Goal: Task Accomplishment & Management: Complete application form

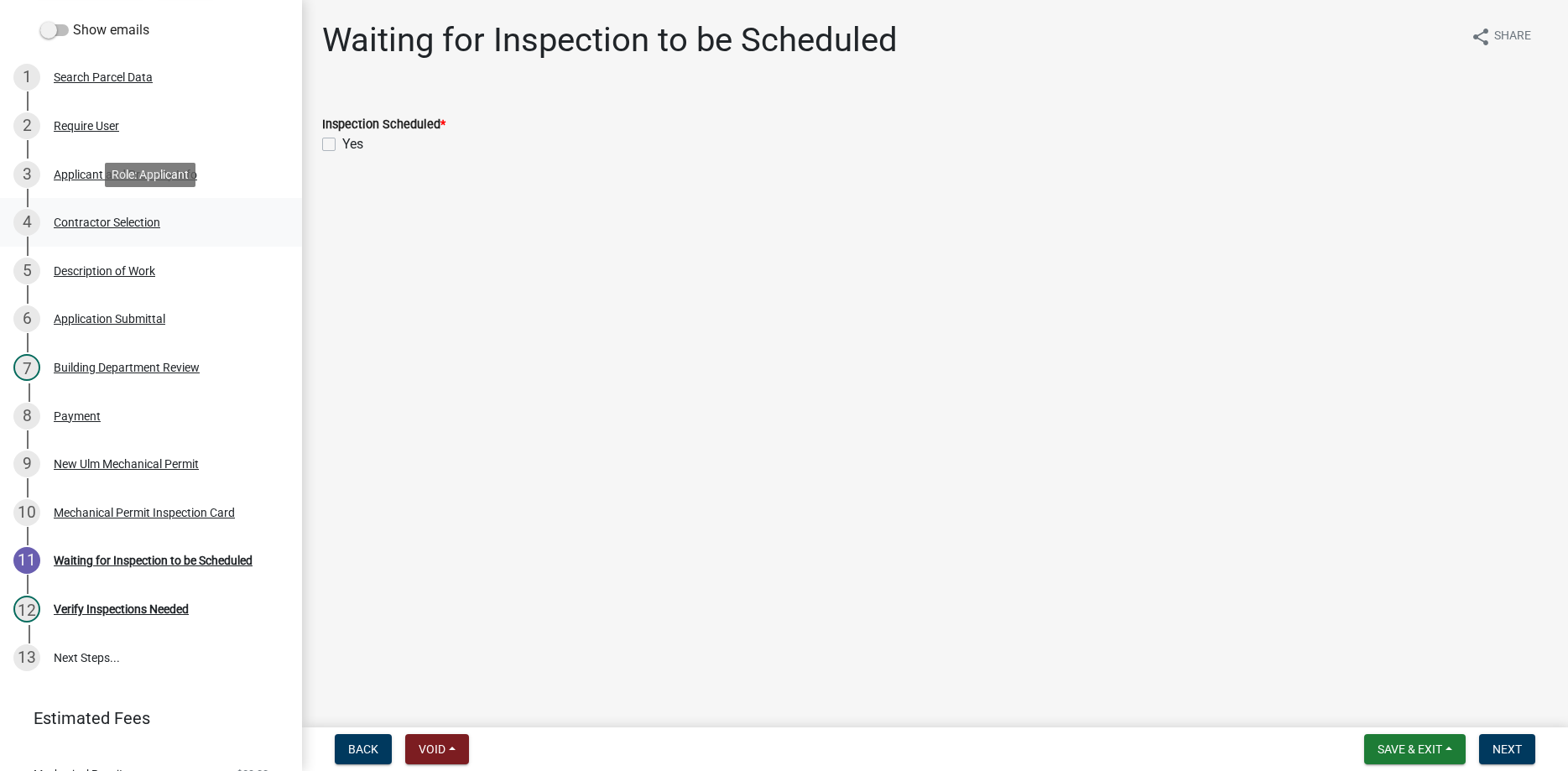
scroll to position [171, 0]
click at [96, 268] on div "Description of Work" at bounding box center [104, 269] width 101 height 12
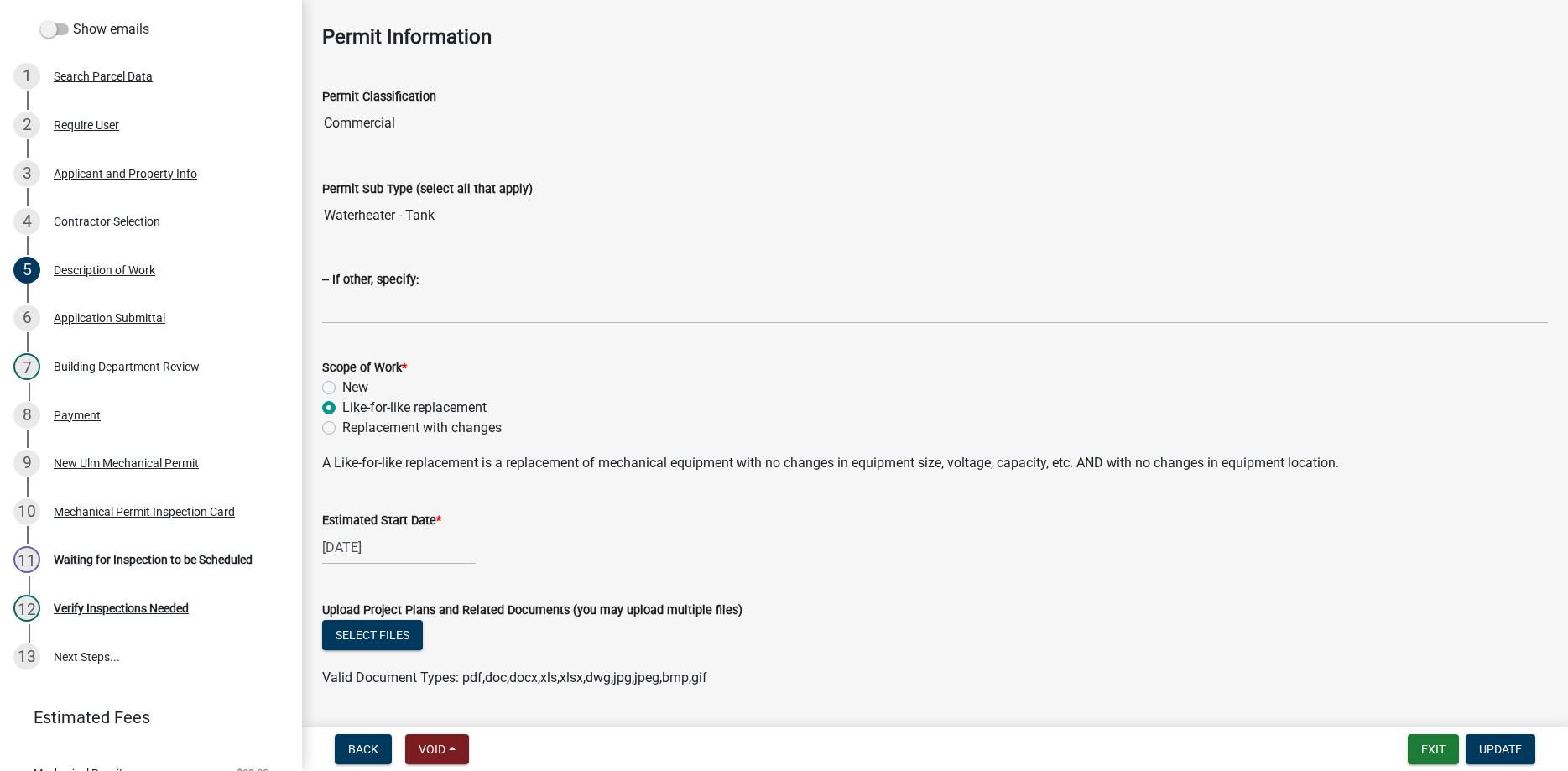
scroll to position [143, 0]
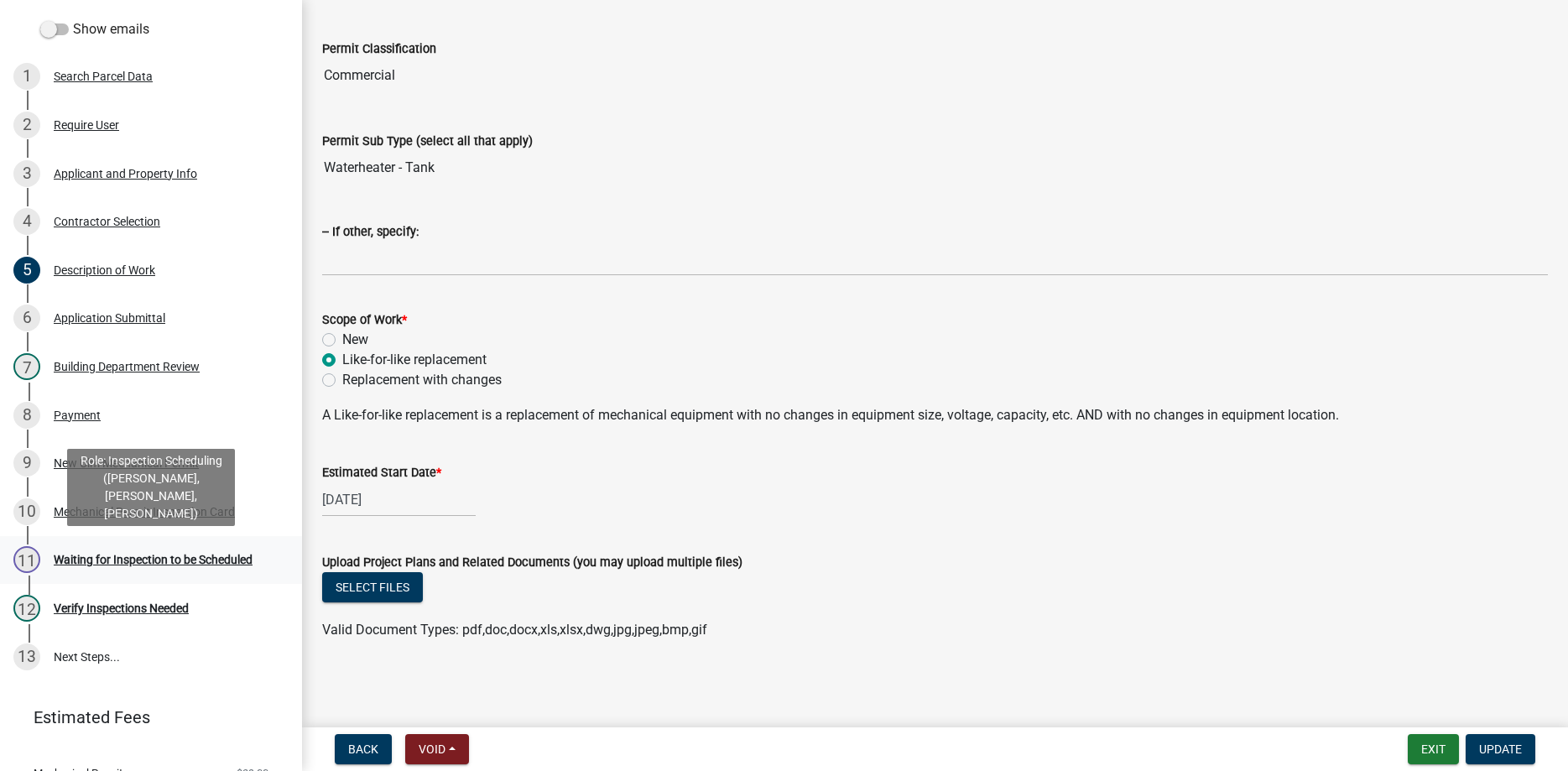
click at [178, 557] on div "Waiting for Inspection to be Scheduled" at bounding box center [153, 559] width 199 height 12
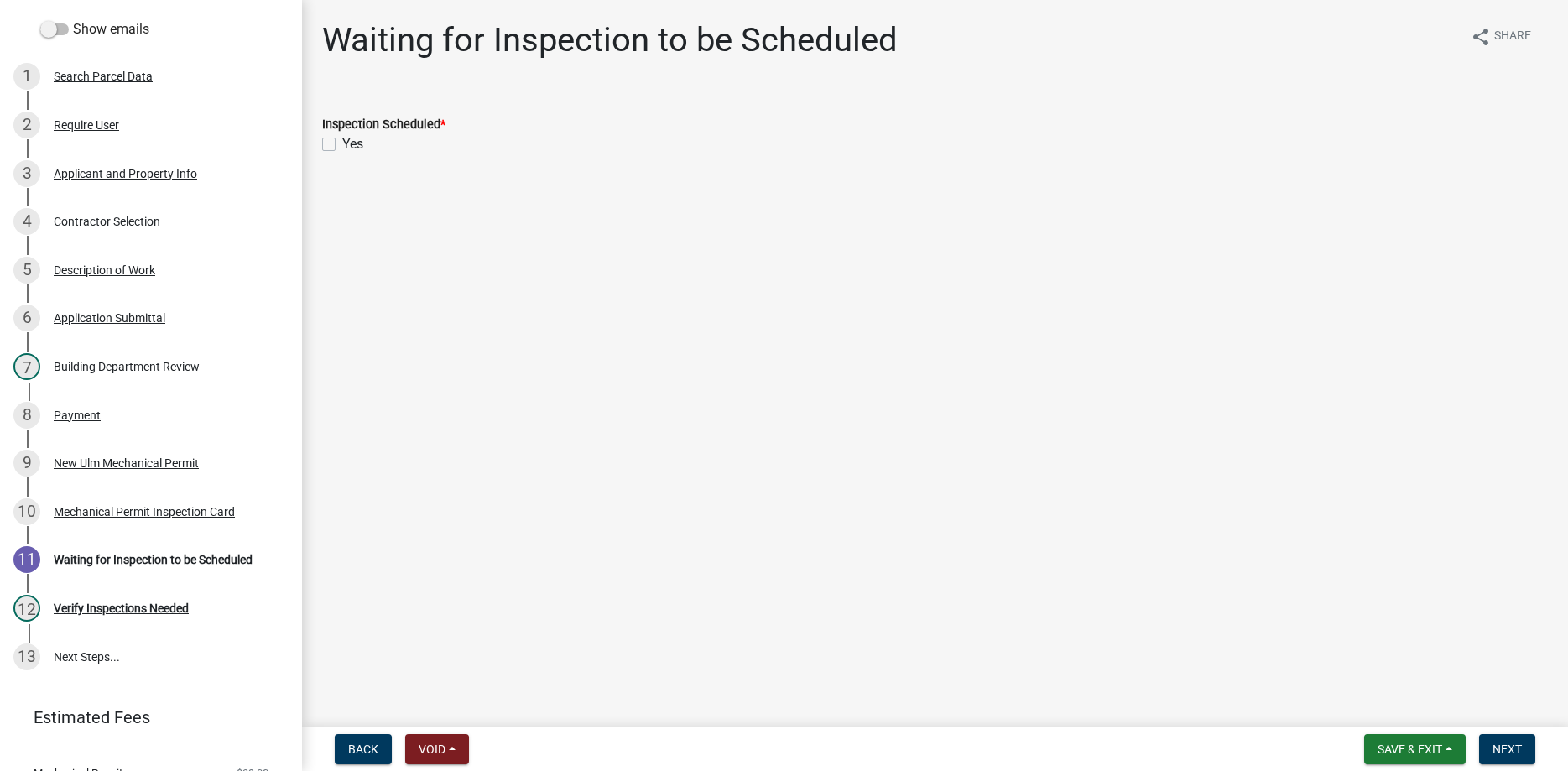
click at [342, 146] on label "Yes" at bounding box center [352, 144] width 21 height 20
click at [342, 145] on input "Yes" at bounding box center [348, 140] width 11 height 11
checkbox input "true"
click at [1506, 743] on span "Next" at bounding box center [1507, 748] width 29 height 14
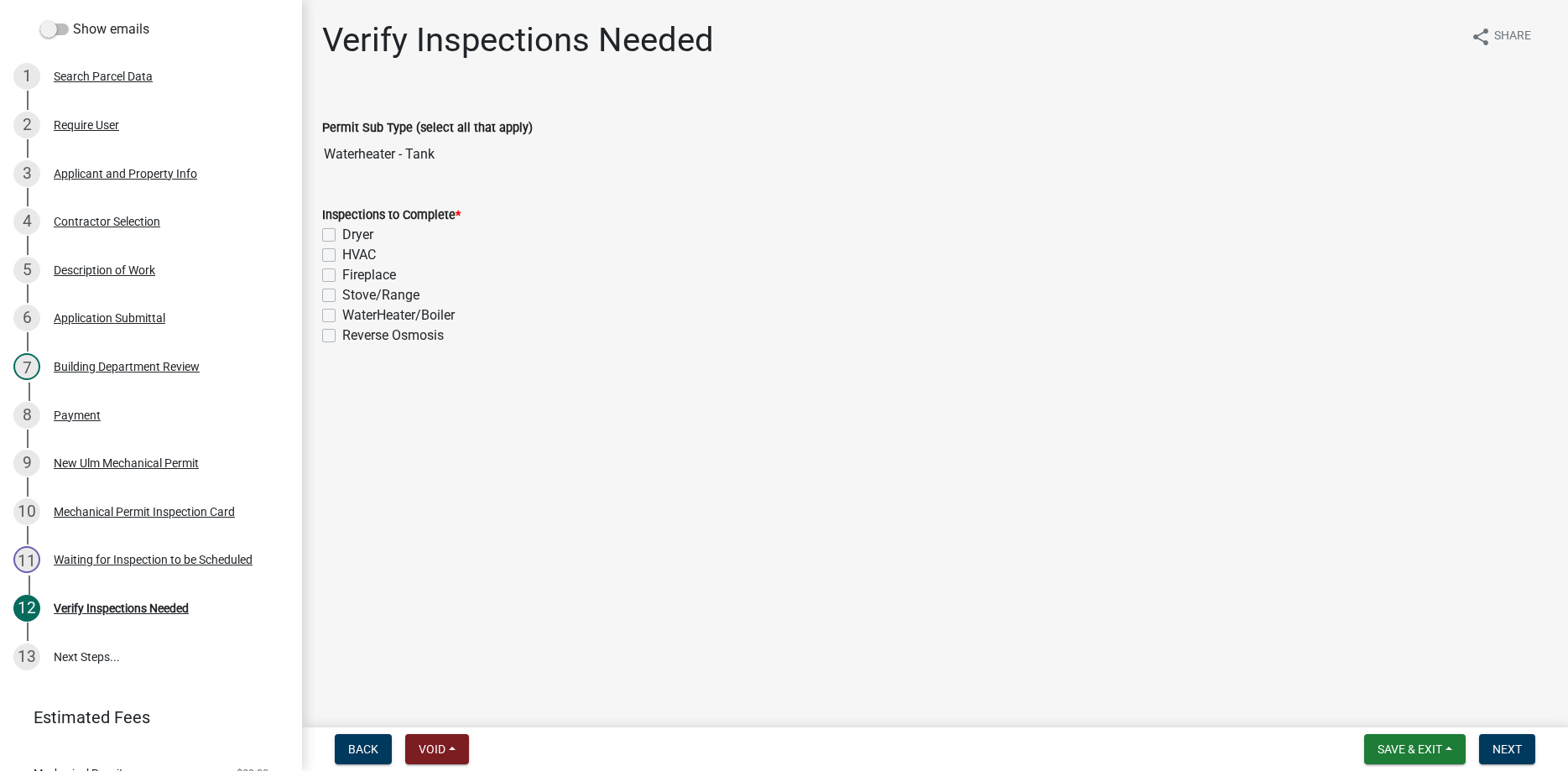
click at [342, 318] on label "WaterHeater/Boiler" at bounding box center [398, 315] width 112 height 20
click at [342, 316] on input "WaterHeater/Boiler" at bounding box center [348, 310] width 11 height 11
checkbox input "true"
checkbox input "false"
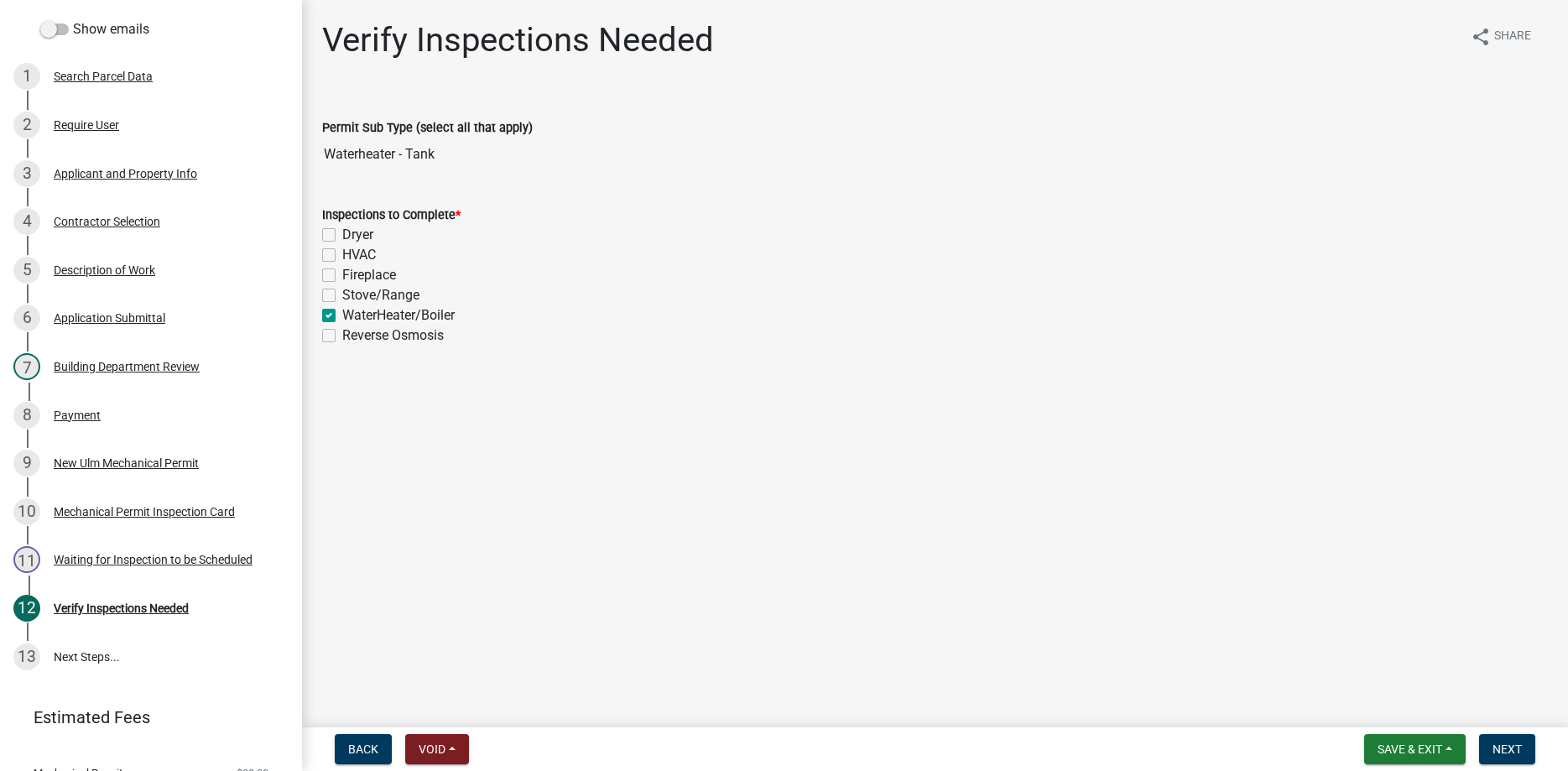
checkbox input "false"
checkbox input "true"
checkbox input "false"
click at [1495, 751] on span "Next" at bounding box center [1507, 748] width 29 height 14
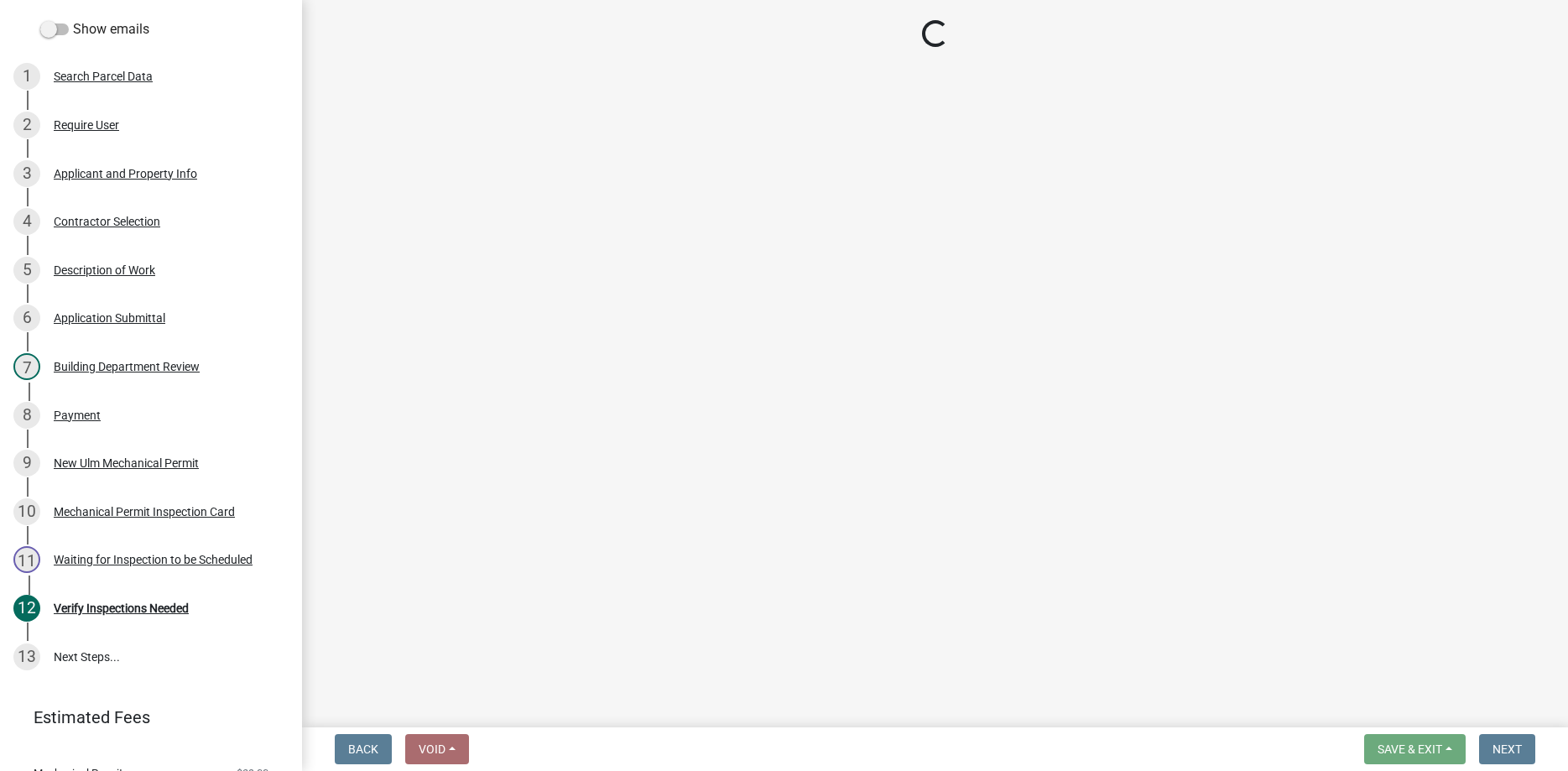
select select "805d55ac-e238-4e04-8f8e-acc067f36c3e"
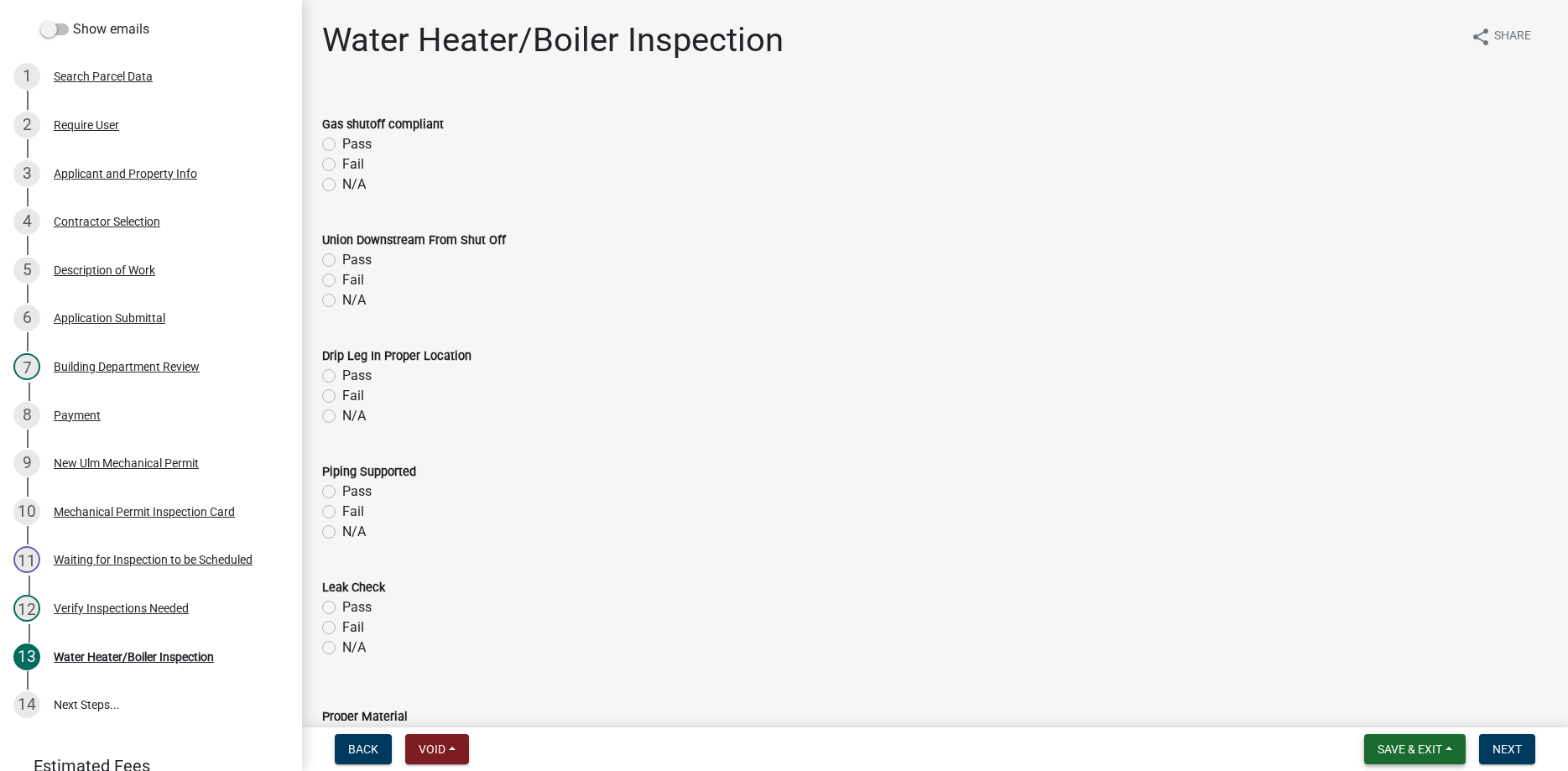
click at [1399, 744] on span "Save & Exit" at bounding box center [1409, 748] width 65 height 14
click at [1380, 703] on button "Save & Exit" at bounding box center [1397, 705] width 134 height 40
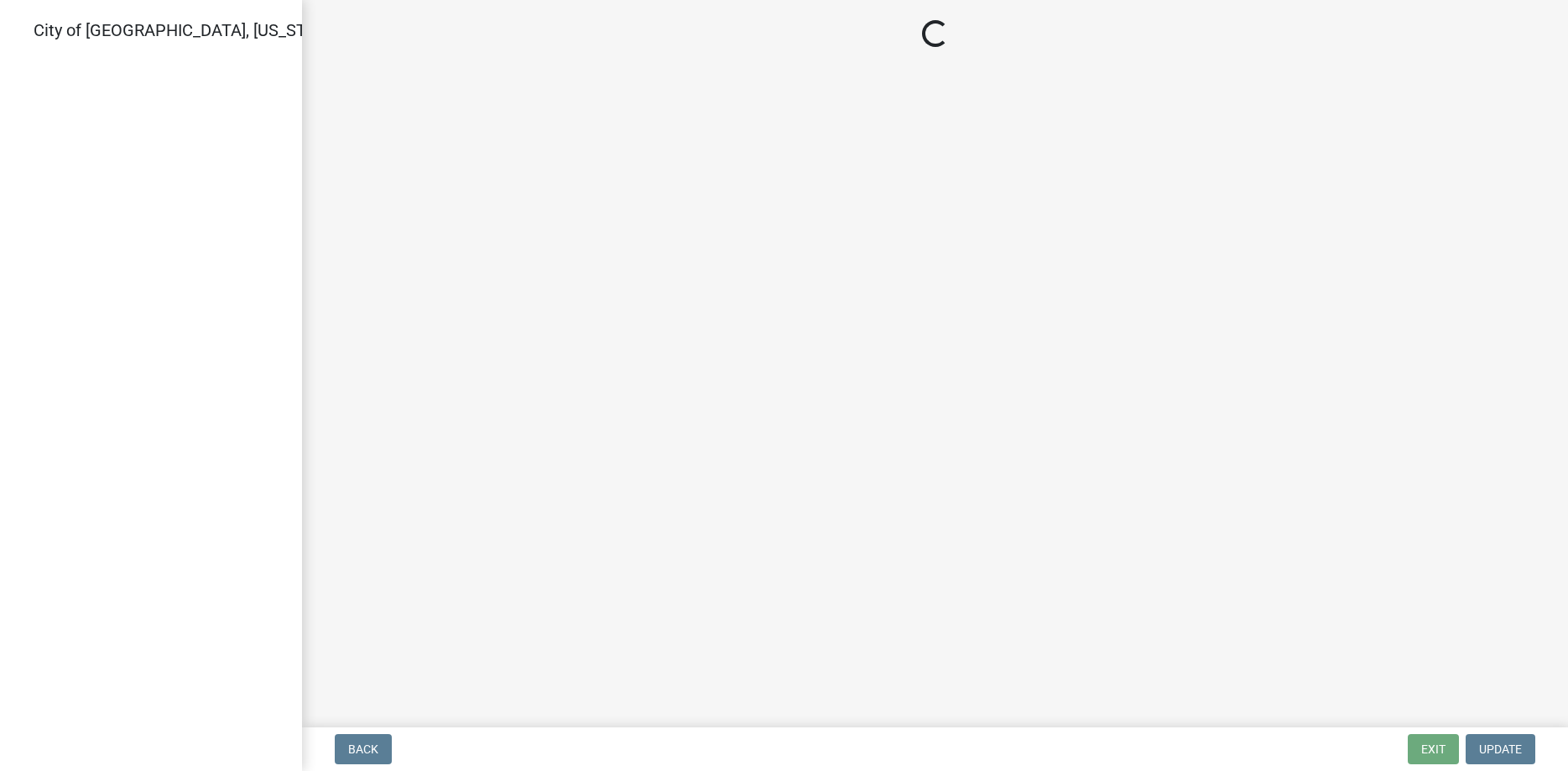
select select "805d55ac-e238-4e04-8f8e-acc067f36c3e"
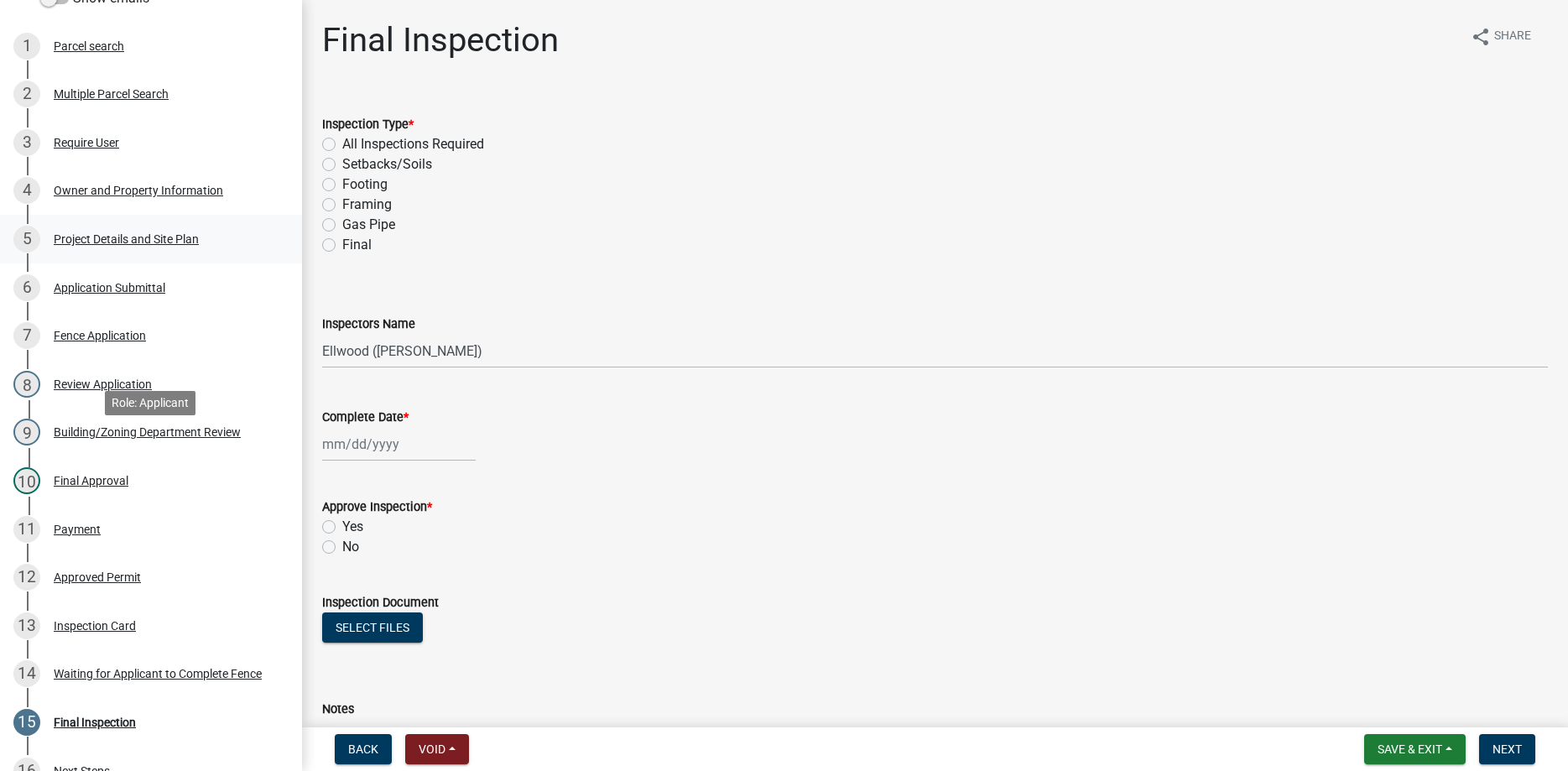
scroll to position [171, 0]
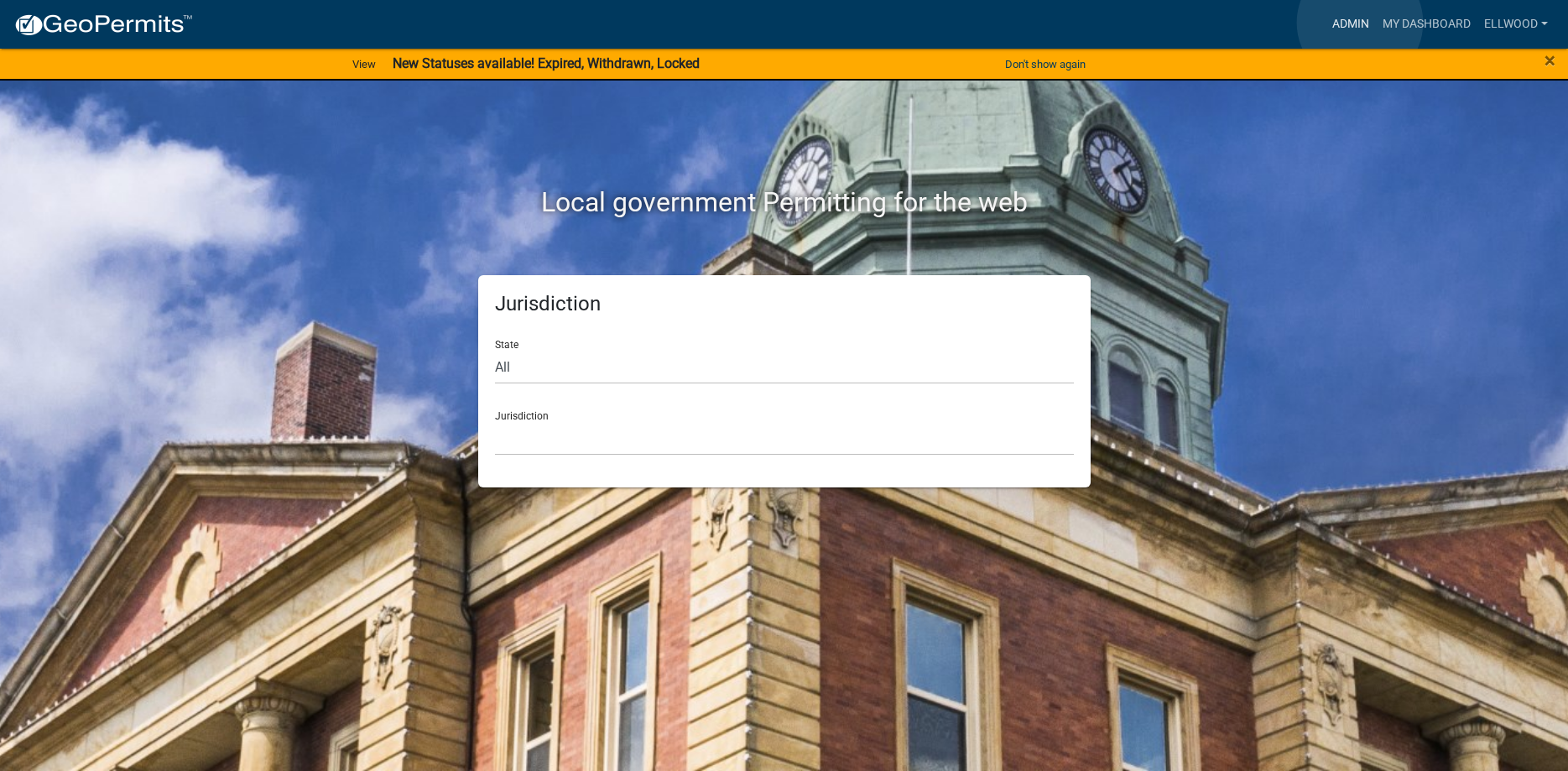
click at [1360, 23] on link "Admin" at bounding box center [1350, 24] width 50 height 32
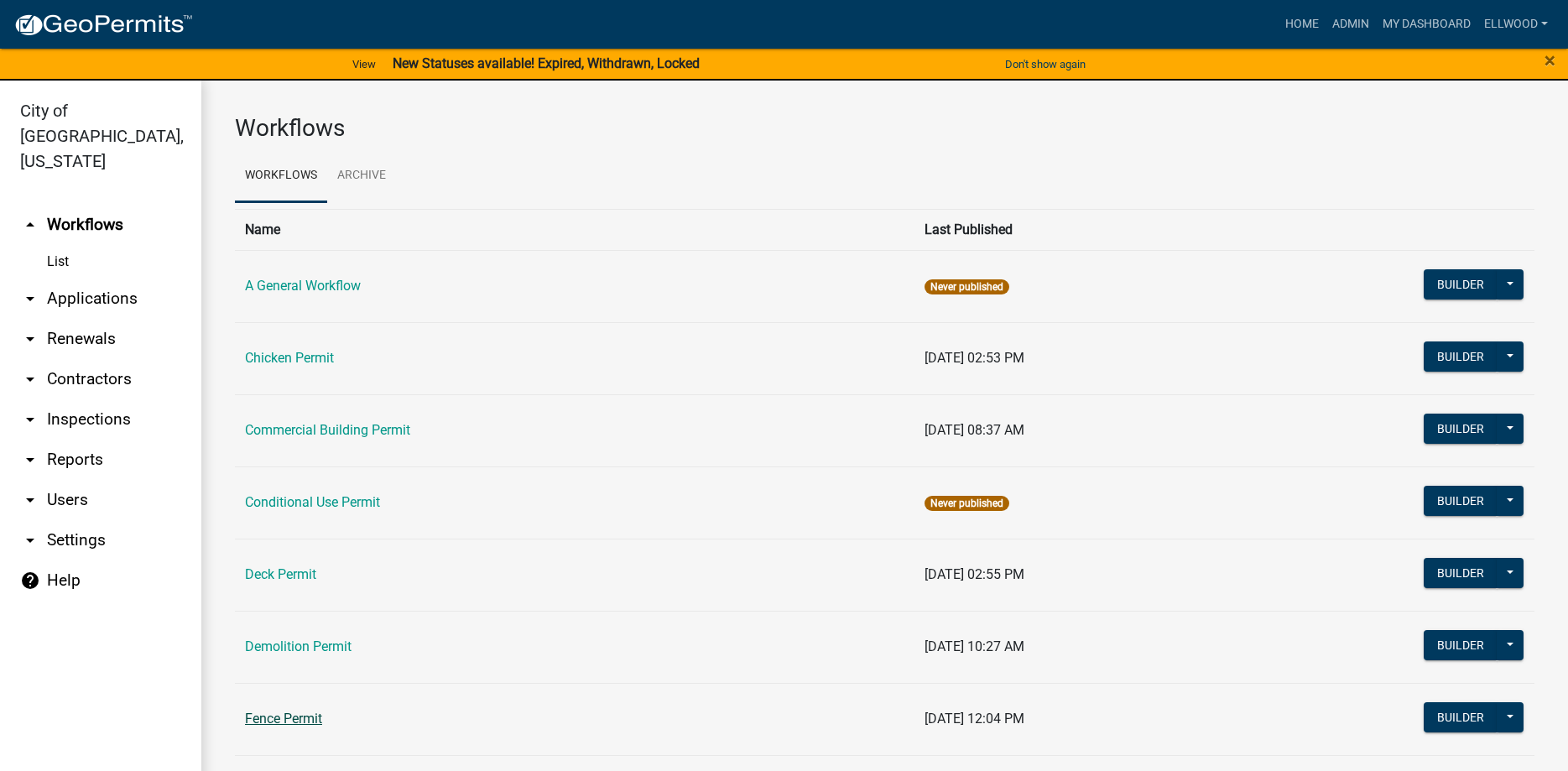
click at [297, 719] on link "Fence Permit" at bounding box center [283, 717] width 78 height 16
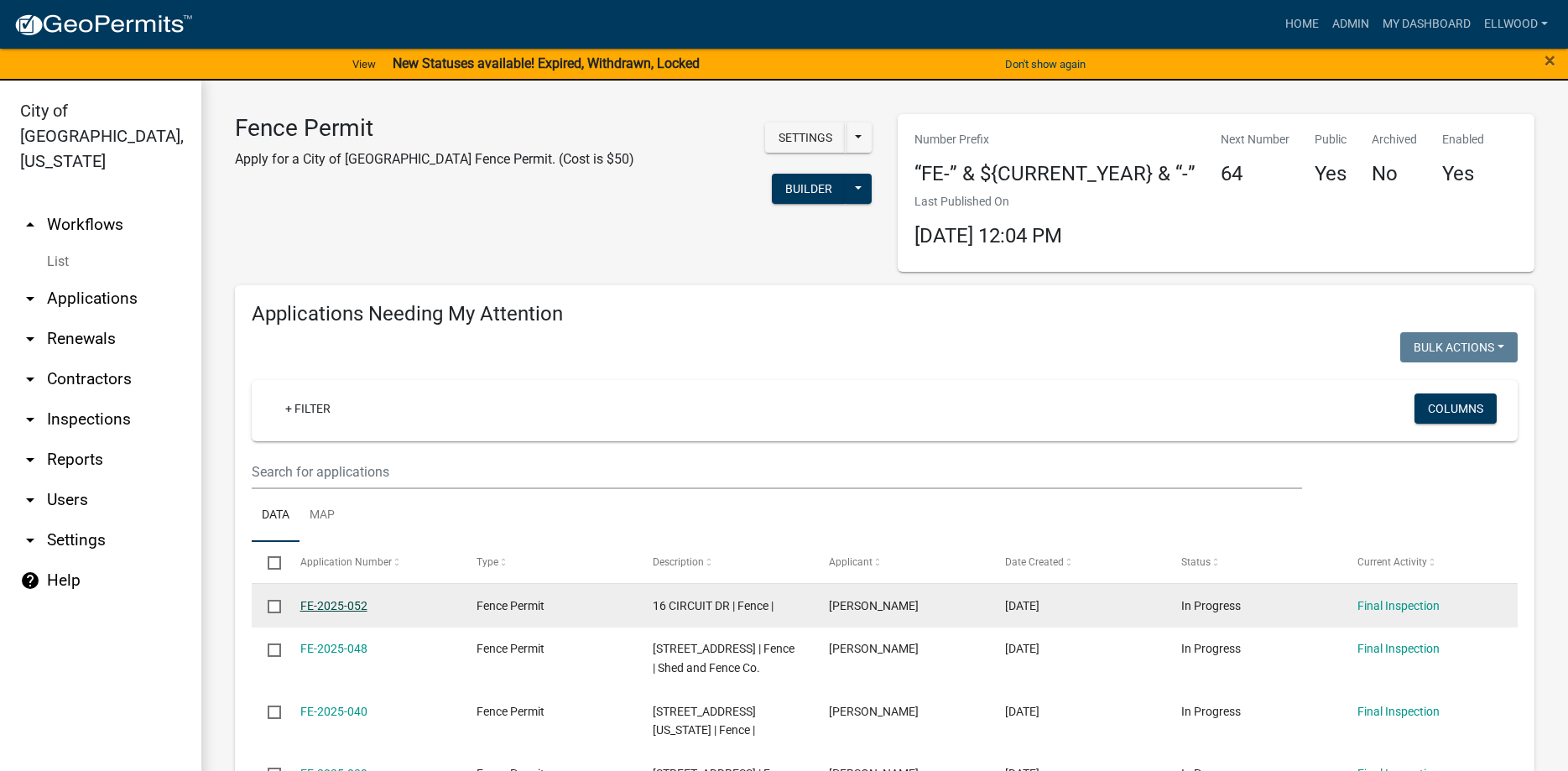
click at [347, 608] on link "FE-2025-052" at bounding box center [334, 605] width 68 height 14
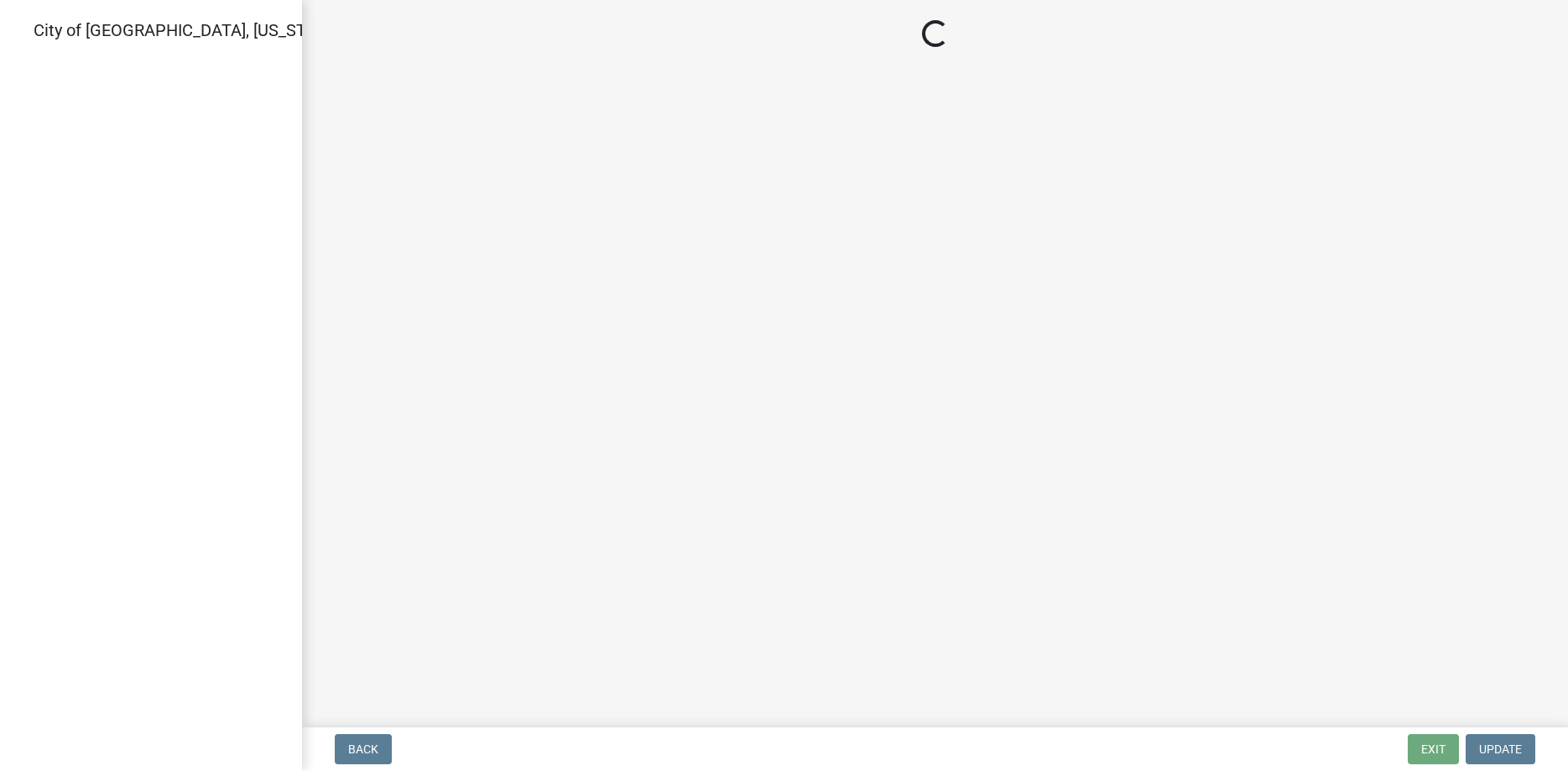
select select "805d55ac-e238-4e04-8f8e-acc067f36c3e"
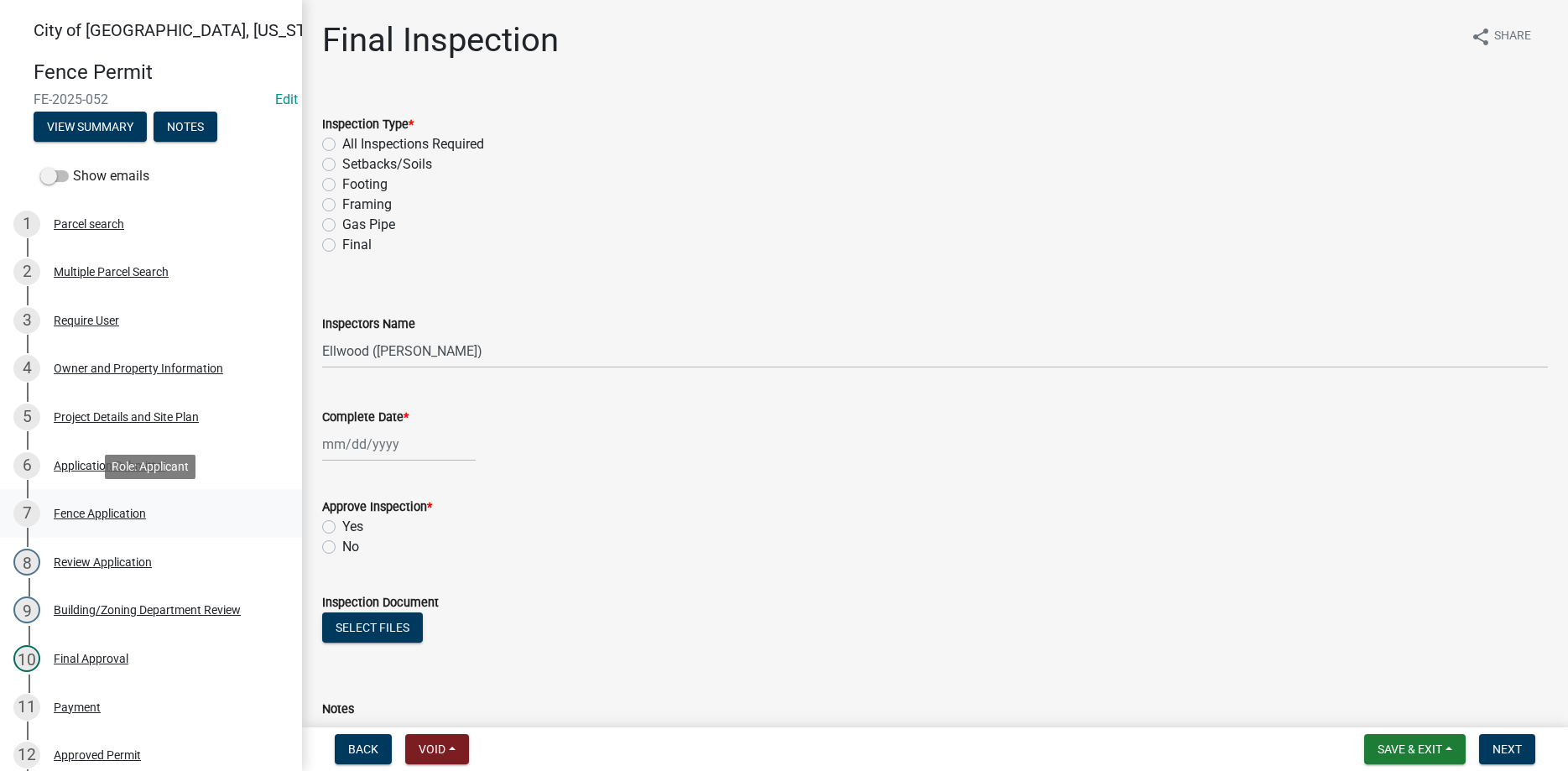
click at [105, 509] on div "Fence Application" at bounding box center [99, 513] width 92 height 12
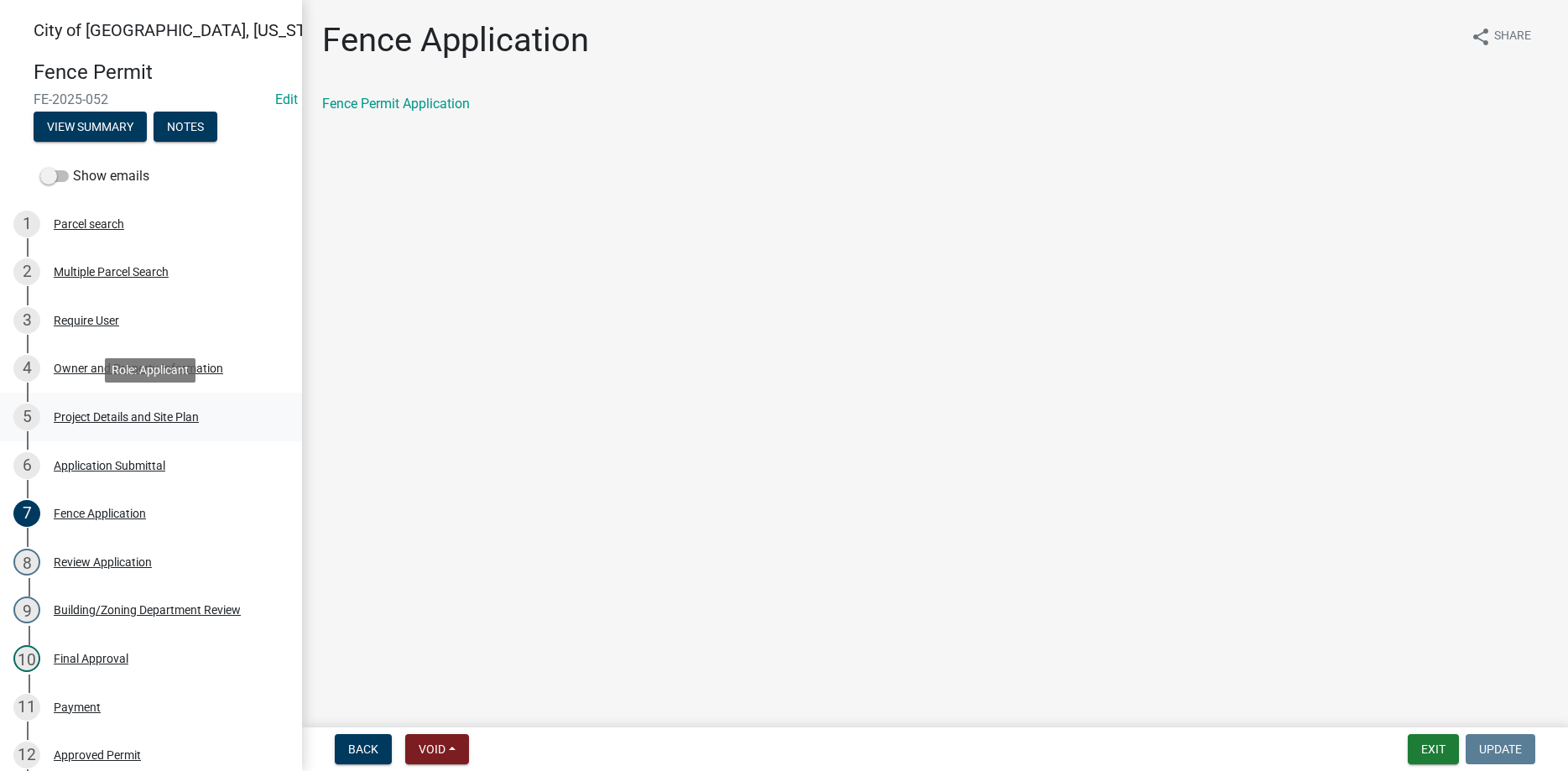
click at [147, 419] on div "Project Details and Site Plan" at bounding box center [126, 416] width 145 height 12
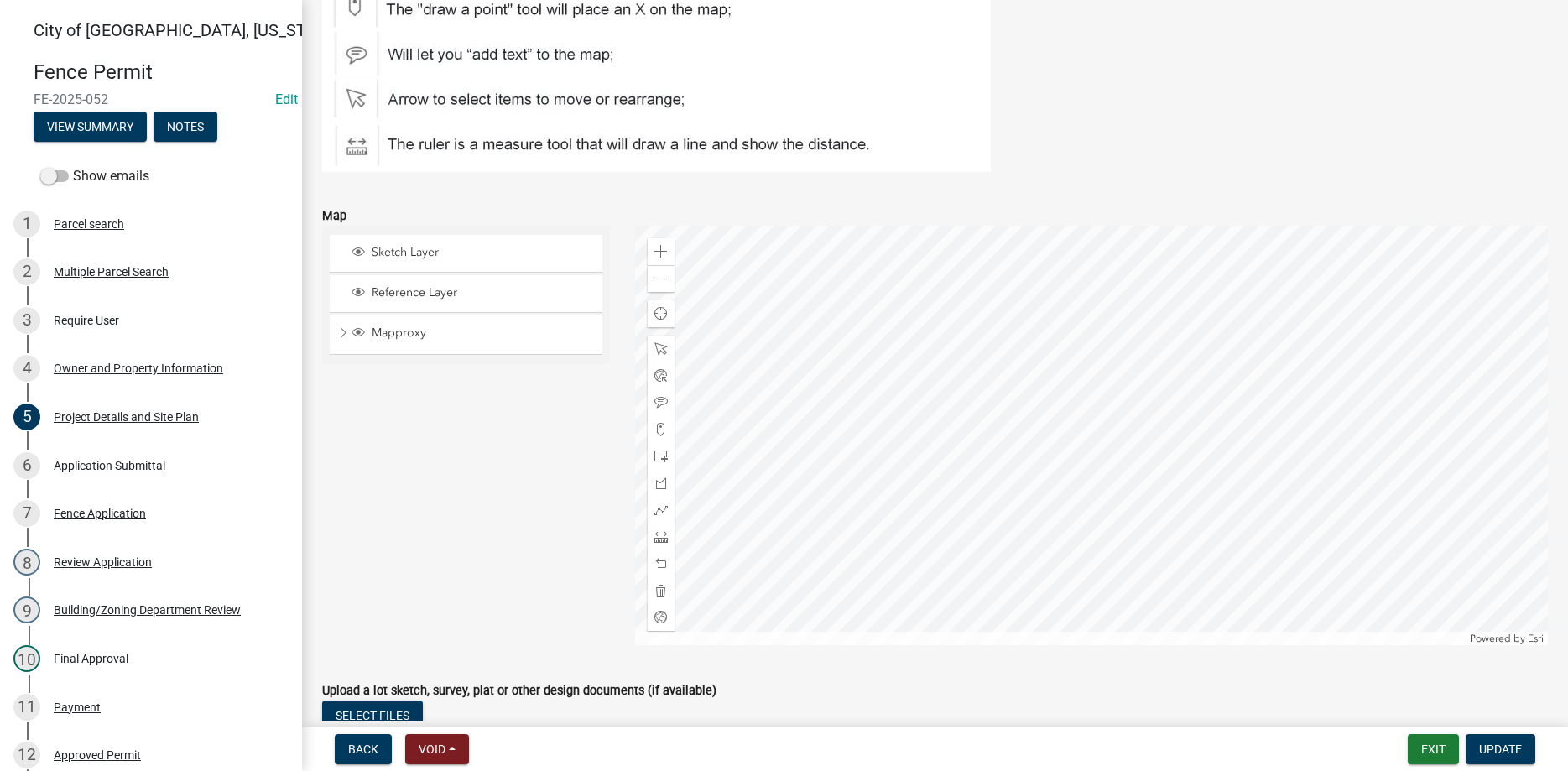
scroll to position [1243, 0]
